Goal: Task Accomplishment & Management: Manage account settings

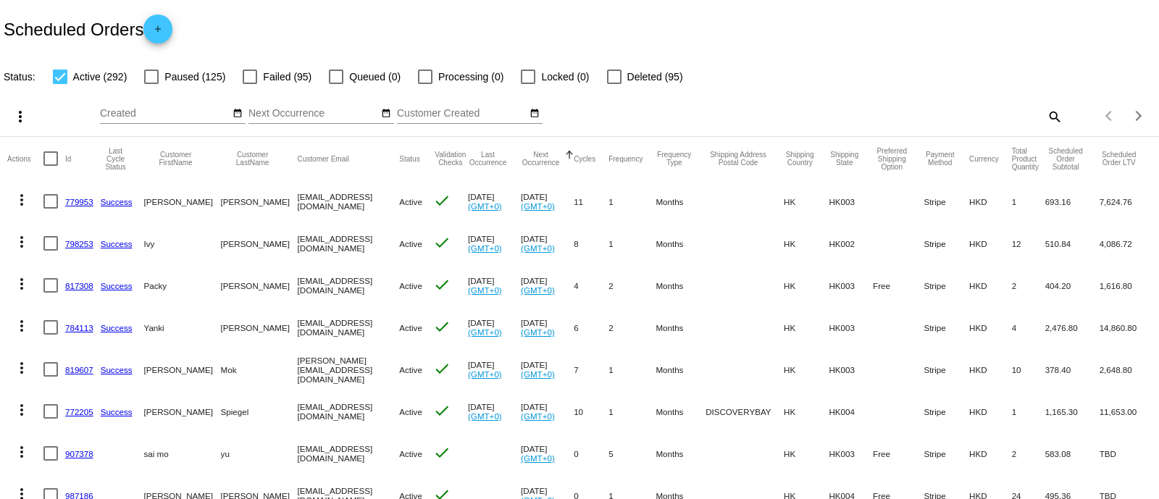
click at [1046, 112] on mat-icon "search" at bounding box center [1054, 116] width 17 height 22
click at [860, 112] on input "Search" at bounding box center [918, 114] width 289 height 12
paste input "949155"
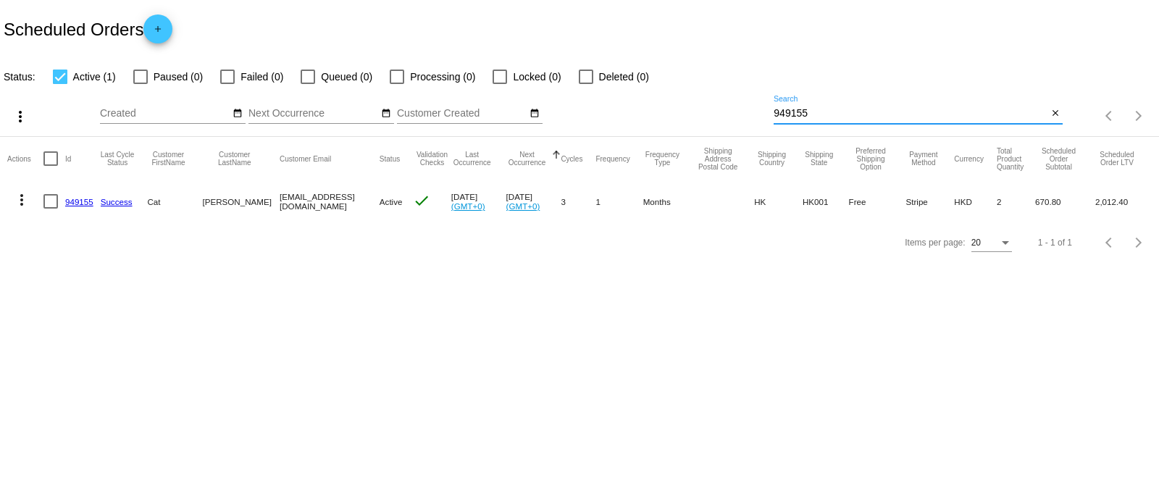
type input "949155"
click at [79, 200] on link "949155" at bounding box center [79, 201] width 28 height 9
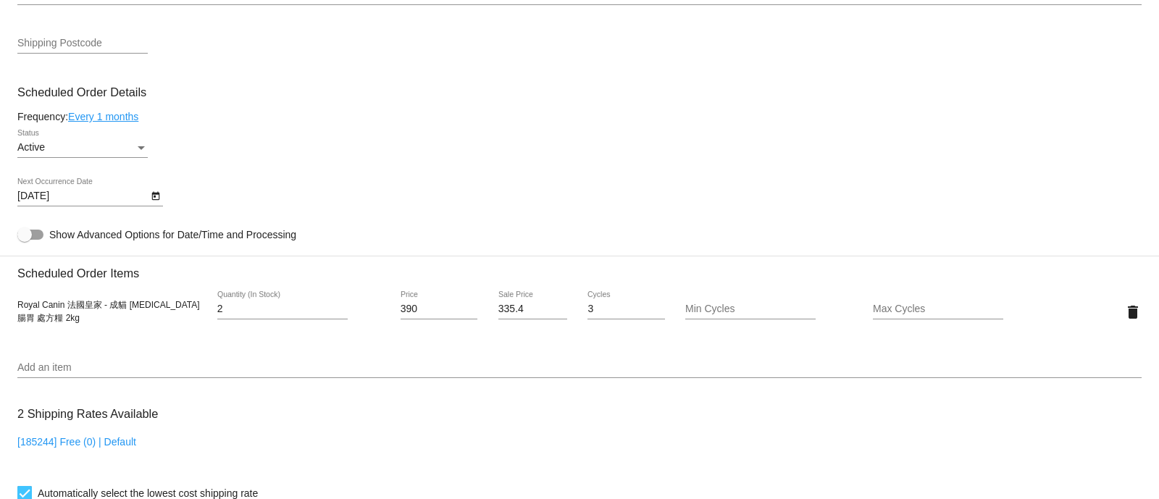
scroll to position [723, 0]
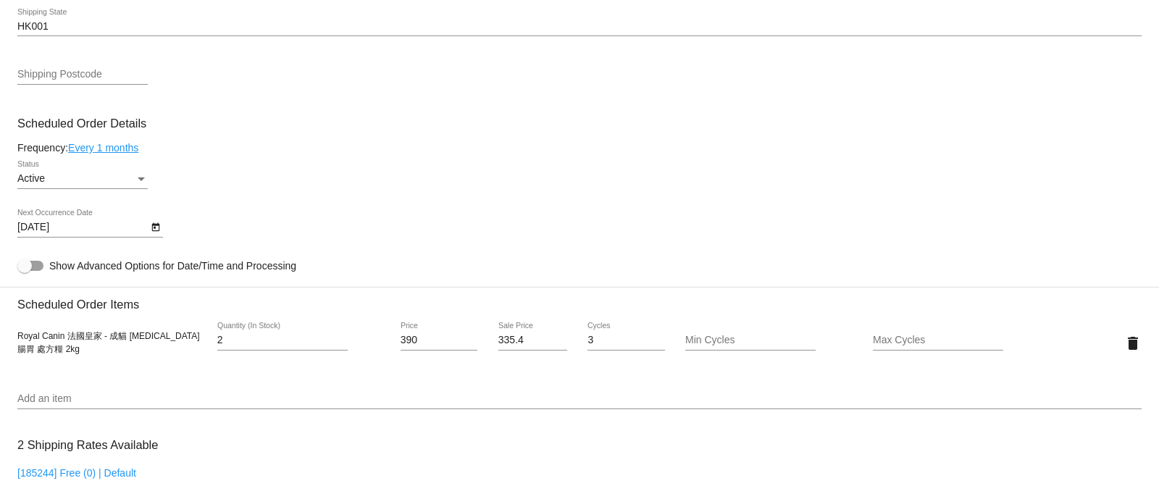
click at [146, 230] on body "arrow_back Scheduled Order #949155 Active more_vert Last Processing Cycle ID: 9…" at bounding box center [579, 249] width 1159 height 499
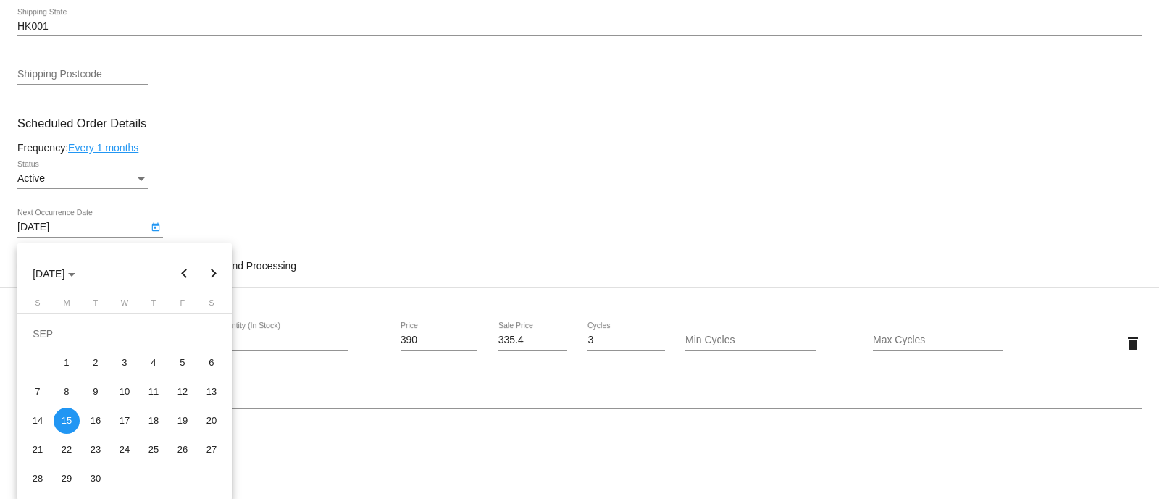
click at [218, 266] on button "Next month" at bounding box center [213, 273] width 29 height 29
click at [190, 277] on button "Previous month" at bounding box center [184, 273] width 29 height 29
click at [217, 272] on button "Next month" at bounding box center [213, 273] width 29 height 29
click at [118, 386] on div "15" at bounding box center [125, 392] width 26 height 26
type input "[DATE]"
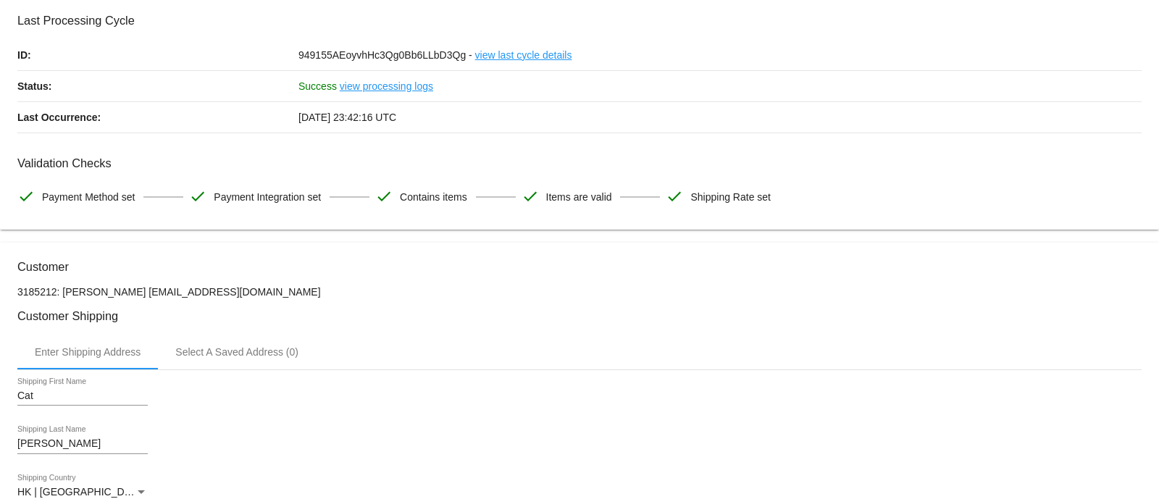
scroll to position [0, 0]
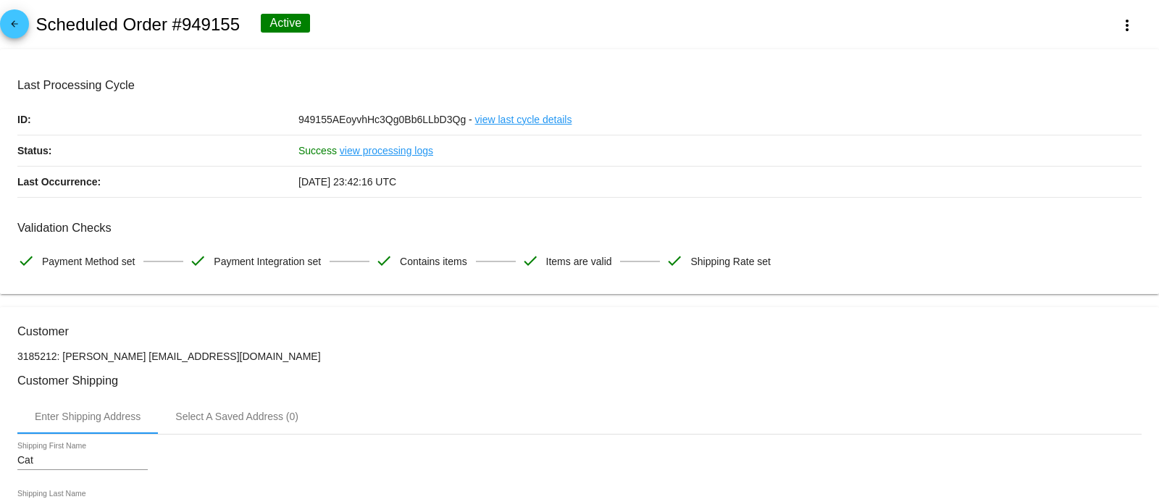
click at [362, 353] on div at bounding box center [579, 249] width 1159 height 499
drag, startPoint x: 171, startPoint y: 23, endPoint x: 241, endPoint y: 23, distance: 69.6
click at [241, 23] on div "arrow_back Scheduled Order #949155 Active more_vert" at bounding box center [579, 24] width 1159 height 49
copy h2 "#949155"
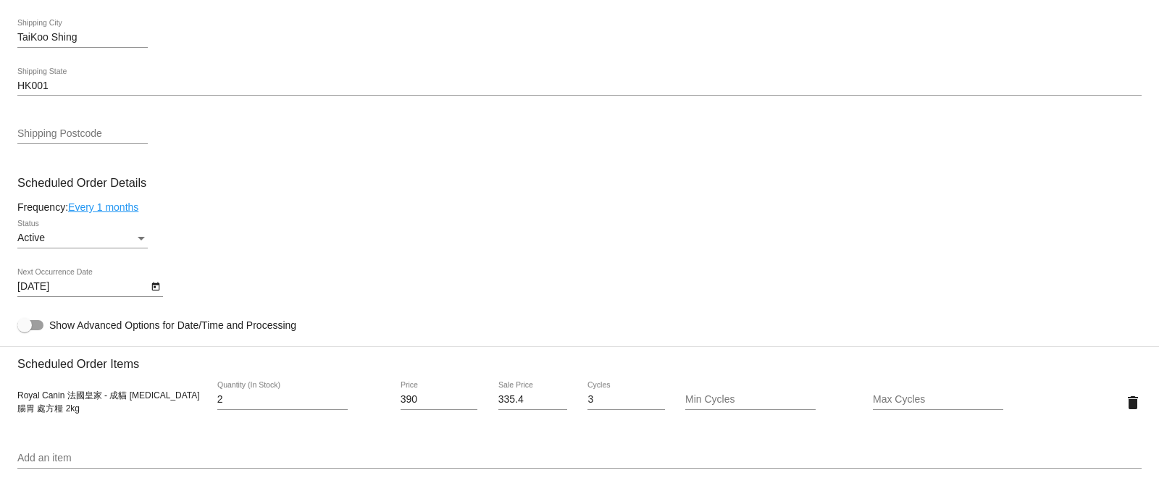
scroll to position [834, 0]
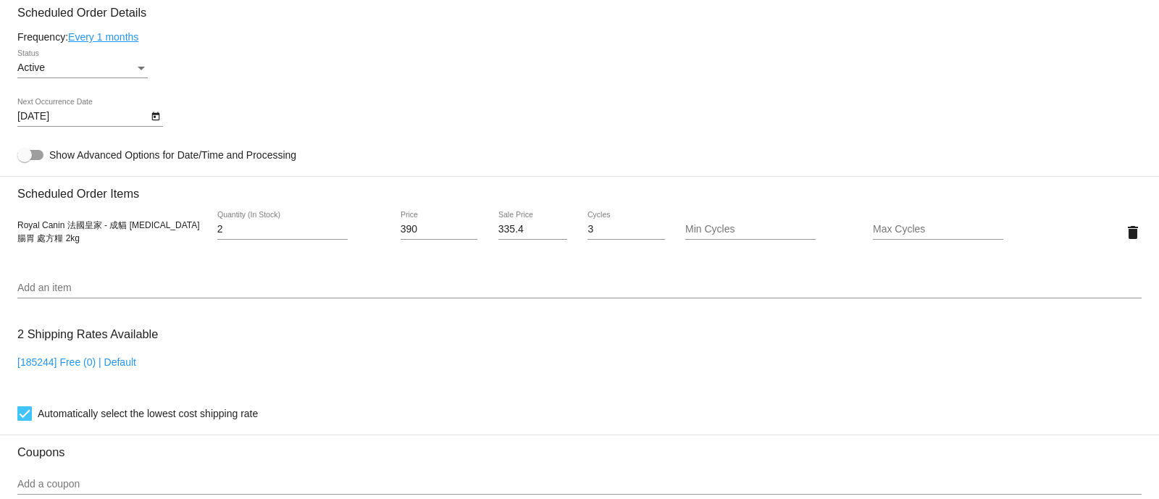
click at [592, 107] on div "[DATE] Next Occurrence Date" at bounding box center [579, 119] width 1125 height 41
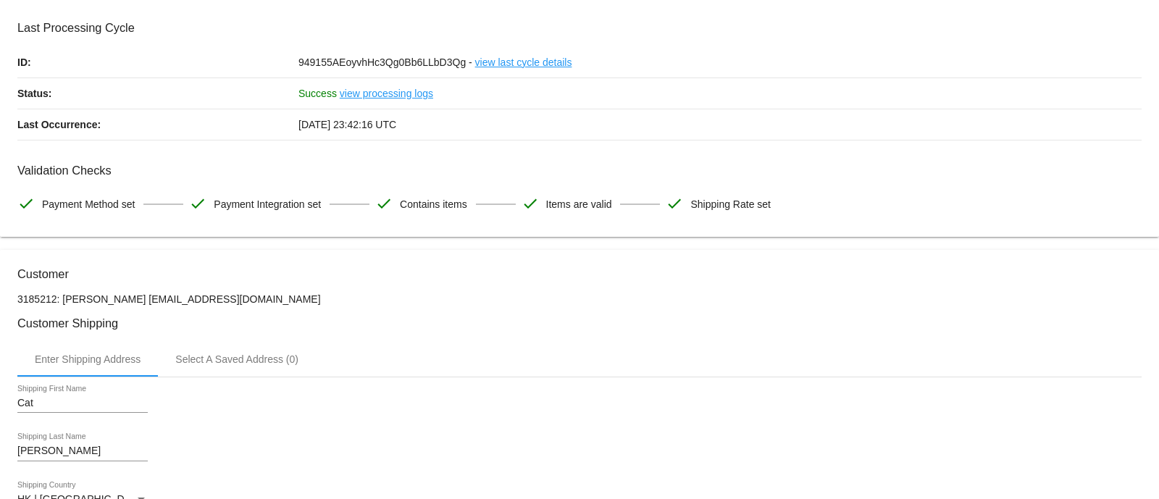
scroll to position [0, 0]
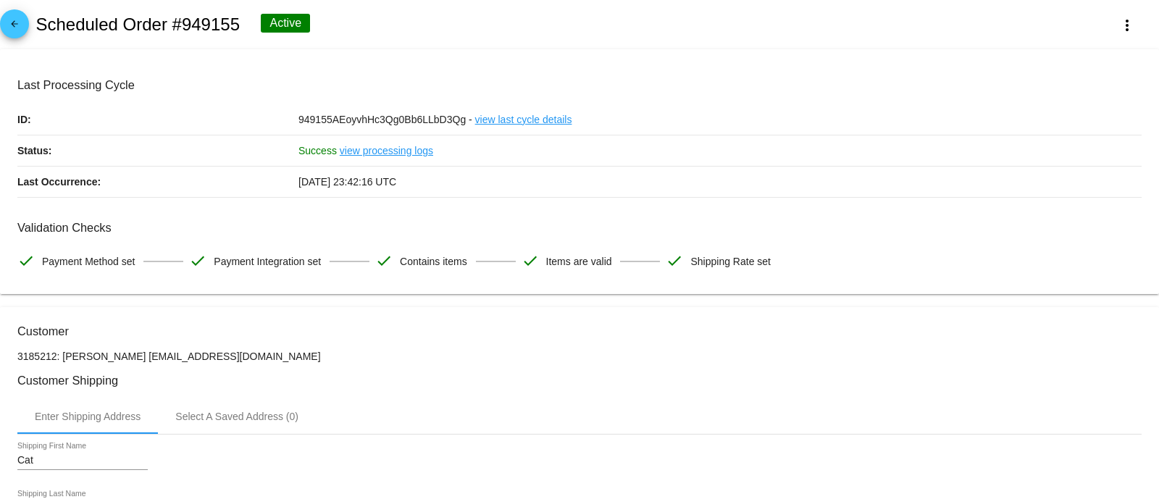
drag, startPoint x: 174, startPoint y: 19, endPoint x: 238, endPoint y: 22, distance: 64.6
click at [238, 22] on h2 "Scheduled Order #949155" at bounding box center [138, 24] width 204 height 20
copy h2 "#949155"
click at [62, 304] on body "arrow_back Scheduled Order #949155 Active more_vert Last Processing Cycle ID: 9…" at bounding box center [579, 249] width 1159 height 499
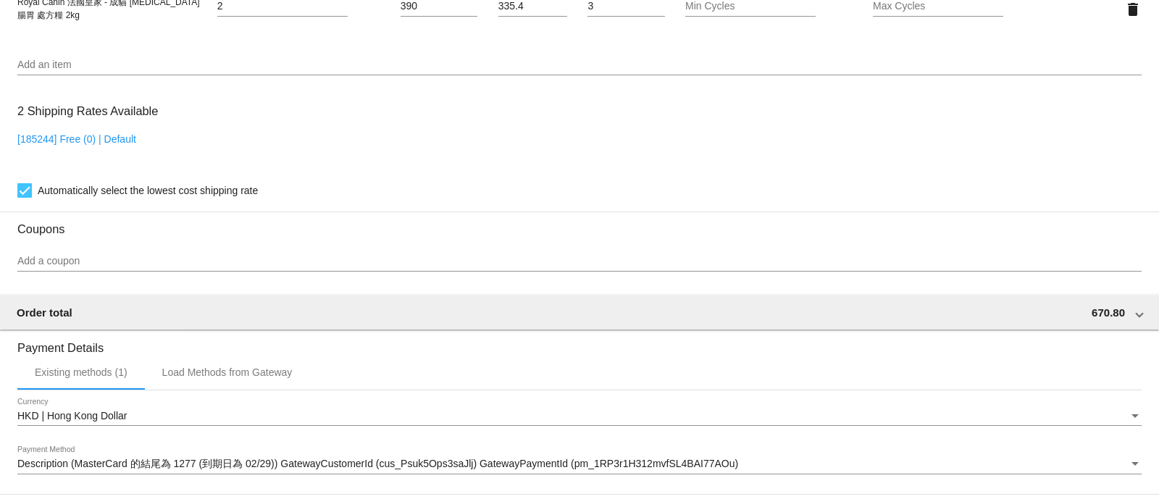
scroll to position [1267, 0]
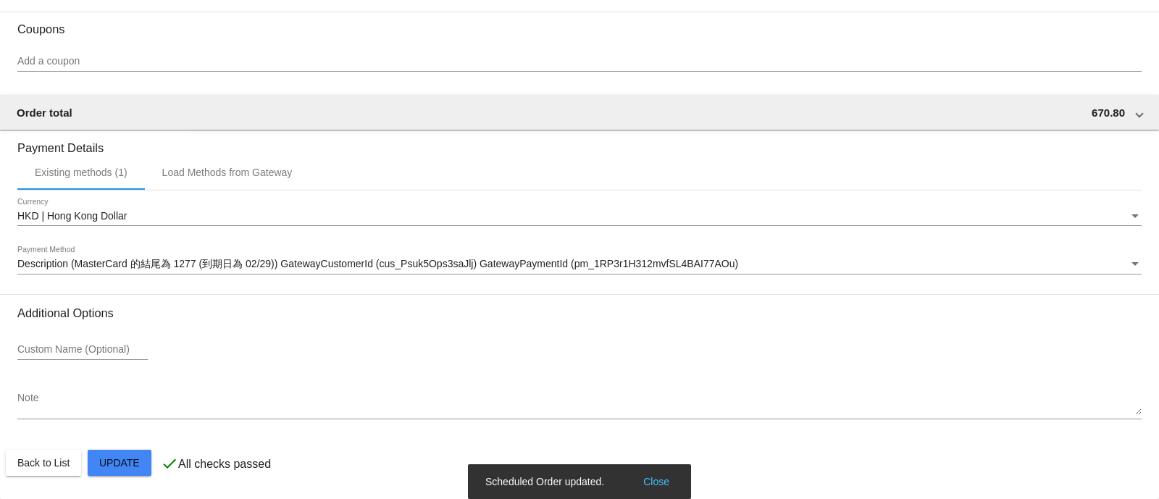
click at [577, 480] on simple-snack-bar "Scheduled Order updated. Close" at bounding box center [579, 482] width 188 height 14
copy simple-snack-bar "Scheduled Order updated."
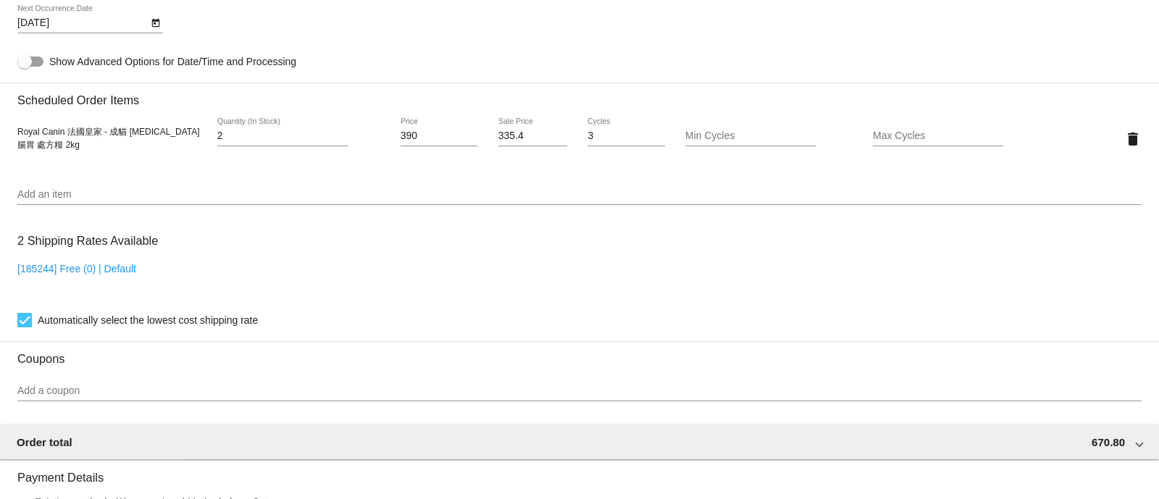
scroll to position [723, 0]
